Goal: Find contact information: Find contact information

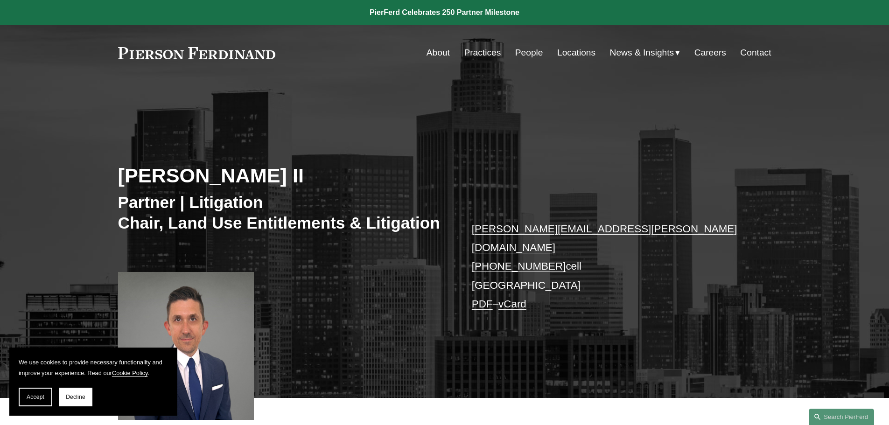
click at [750, 48] on link "Contact" at bounding box center [755, 53] width 31 height 18
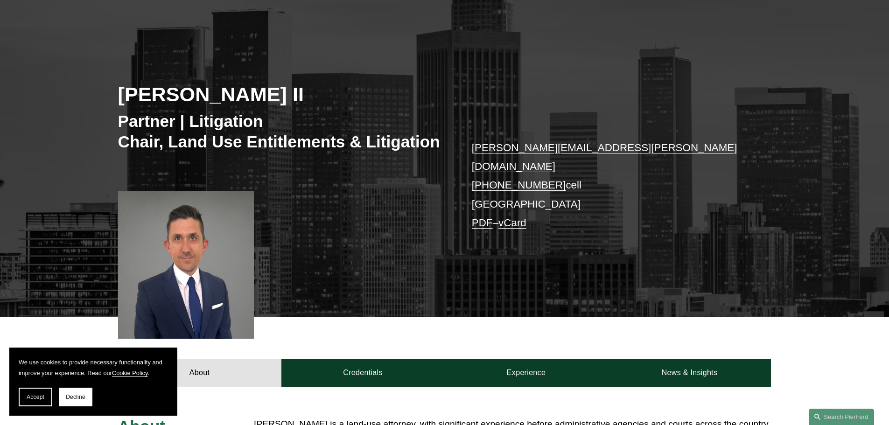
scroll to position [47, 0]
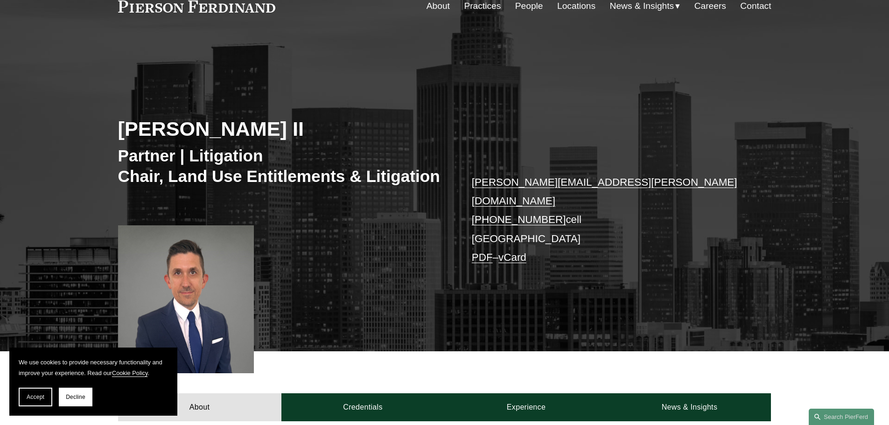
click at [761, 6] on link "Contact" at bounding box center [755, 6] width 31 height 18
